Goal: Check status: Check status

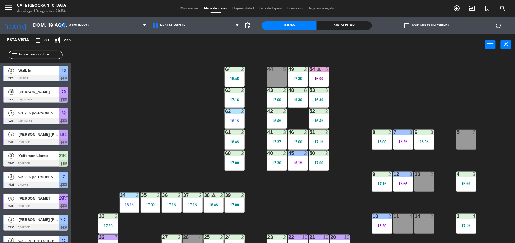
click at [190, 7] on span "Mis reservas" at bounding box center [190, 8] width 24 height 3
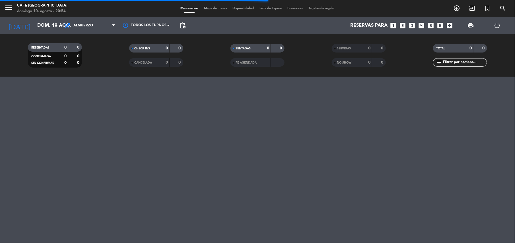
click at [348, 46] on div "SERVIDAS" at bounding box center [346, 48] width 26 height 7
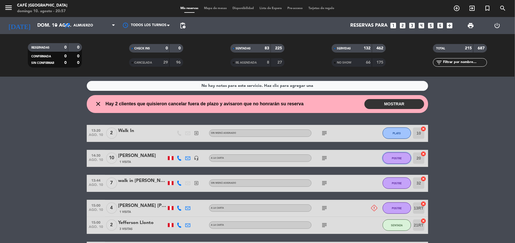
click at [394, 155] on button "POSTRE" at bounding box center [396, 158] width 28 height 11
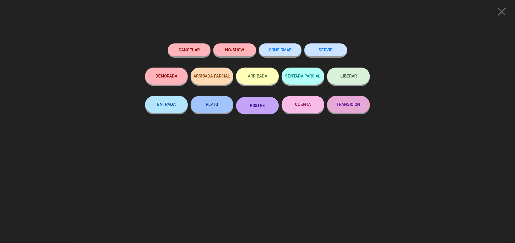
click at [93, 134] on div "close Cancelar NO-SHOW CONFIRMAR SERVIR DEMORADA ARRIBADA PARCIAL ARRIBADA SENT…" at bounding box center [257, 121] width 515 height 243
click at [504, 7] on icon "close" at bounding box center [502, 12] width 14 height 14
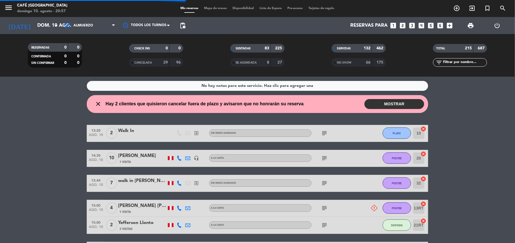
click at [449, 63] on input "text" at bounding box center [464, 62] width 44 height 6
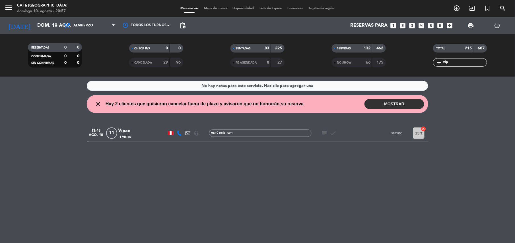
type input "vip"
click at [138, 131] on div "Vipac" at bounding box center [142, 130] width 48 height 7
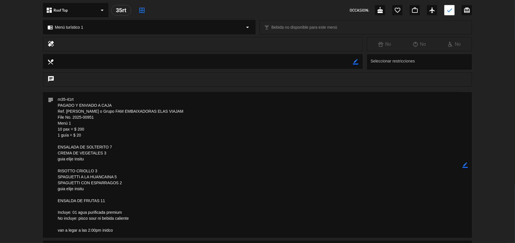
scroll to position [164, 0]
